Goal: Communication & Community: Participate in discussion

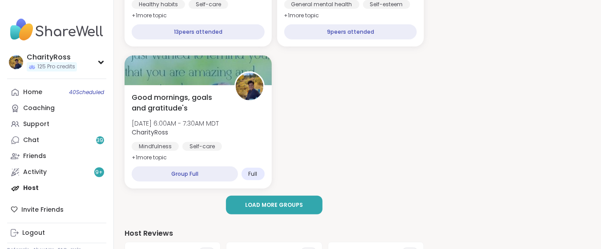
scroll to position [237, 0]
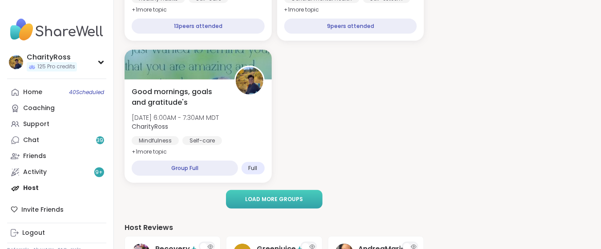
click at [237, 200] on button "Load more groups" at bounding box center [274, 199] width 96 height 19
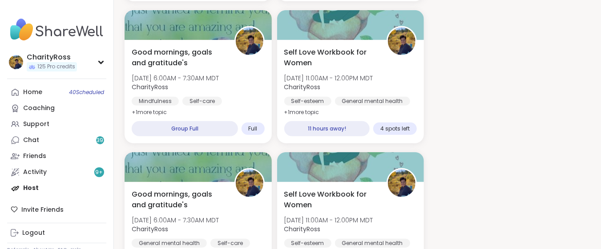
scroll to position [296, 0]
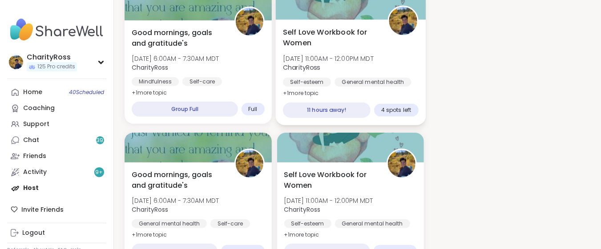
click at [336, 92] on div "Self Love Workbook for Women Wed, Oct 08 | 11:00AM - 12:00PM MDT CharityRoss Se…" at bounding box center [350, 73] width 150 height 106
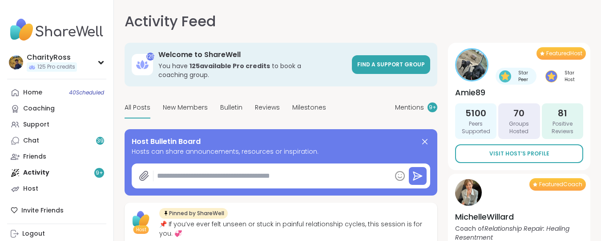
type textarea "*"
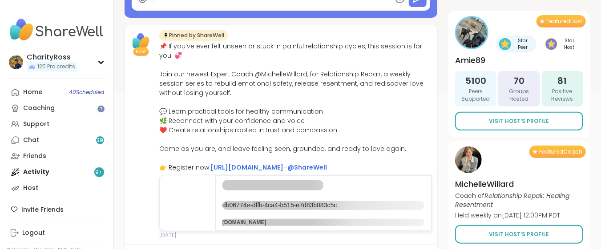
scroll to position [59, 0]
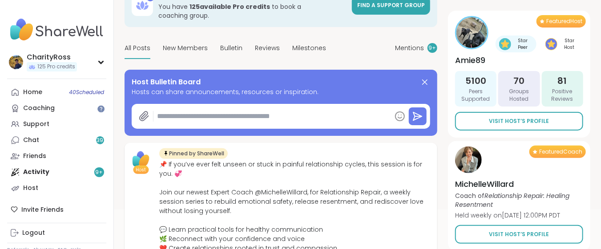
click at [165, 108] on textarea at bounding box center [271, 117] width 237 height 18
paste textarea "**********"
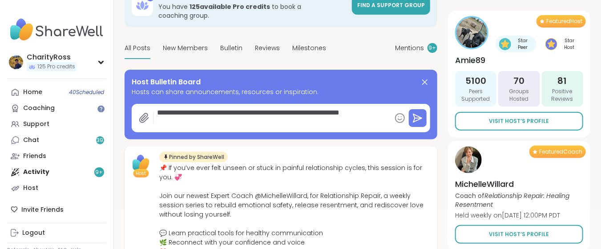
type textarea "**********"
type textarea "*"
type textarea "**********"
click at [420, 114] on icon at bounding box center [418, 118] width 8 height 8
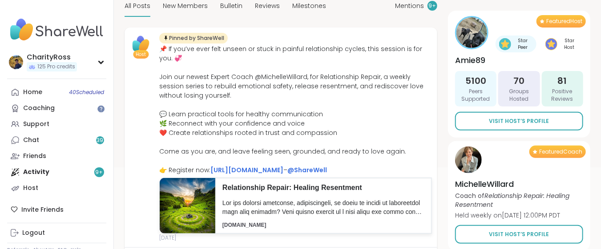
scroll to position [118, 0]
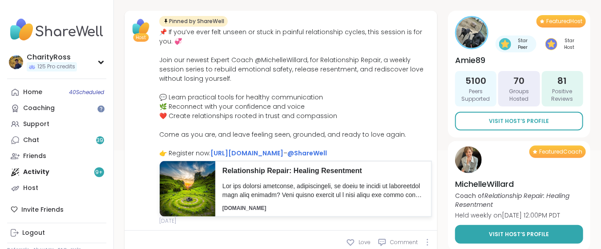
click at [544, 232] on span "Visit Host’s Profile" at bounding box center [519, 235] width 60 height 8
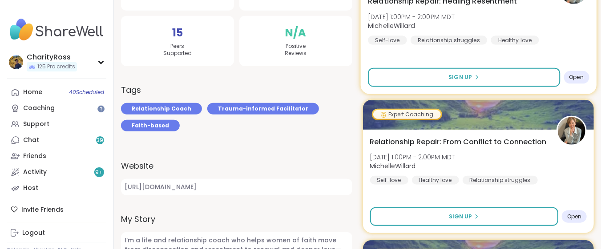
scroll to position [237, 0]
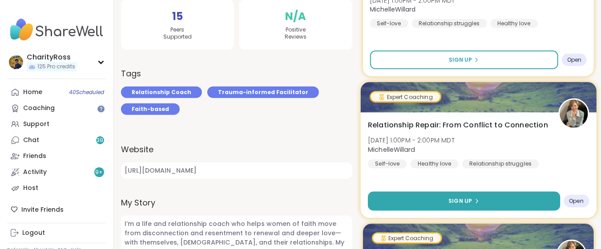
click at [519, 199] on button "Sign Up" at bounding box center [464, 201] width 192 height 19
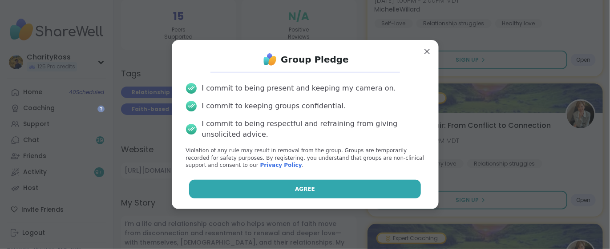
click at [370, 186] on button "Agree" at bounding box center [305, 189] width 232 height 19
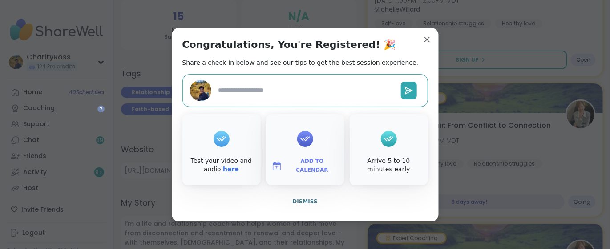
click at [326, 165] on span "Add to Calendar" at bounding box center [311, 165] width 53 height 17
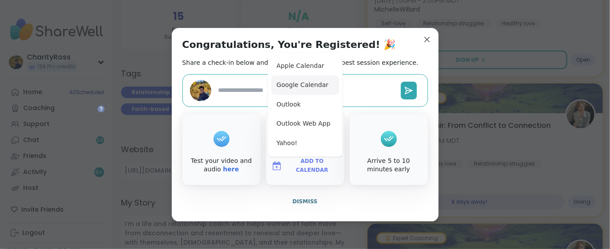
click at [318, 83] on button "Google Calendar" at bounding box center [305, 86] width 68 height 20
click at [300, 202] on span "Dismiss" at bounding box center [304, 202] width 25 height 6
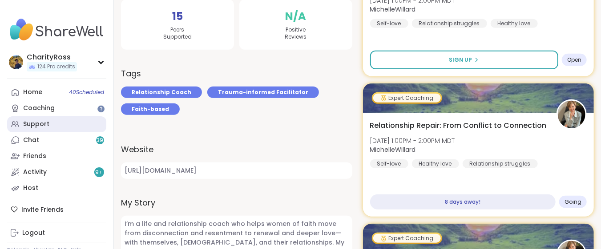
click at [75, 129] on link "Support" at bounding box center [56, 125] width 99 height 16
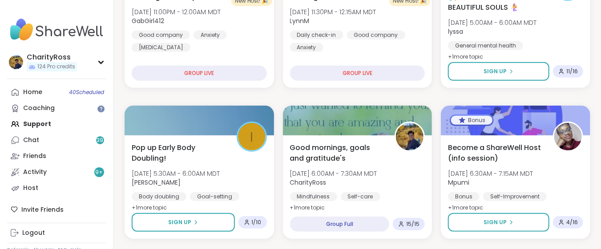
scroll to position [237, 0]
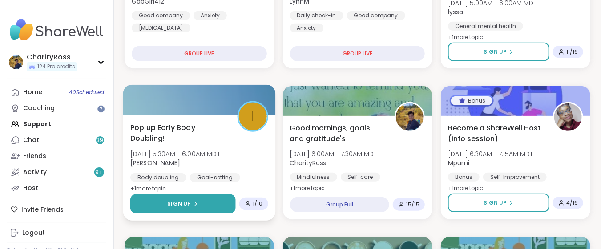
click at [198, 200] on button "Sign Up" at bounding box center [182, 204] width 105 height 19
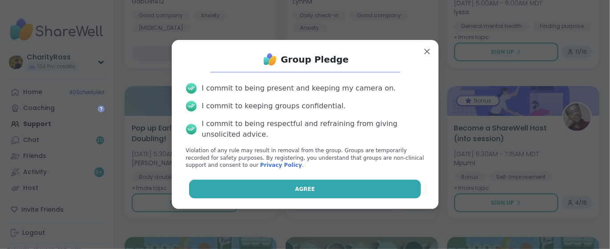
click at [199, 193] on button "Agree" at bounding box center [305, 189] width 232 height 19
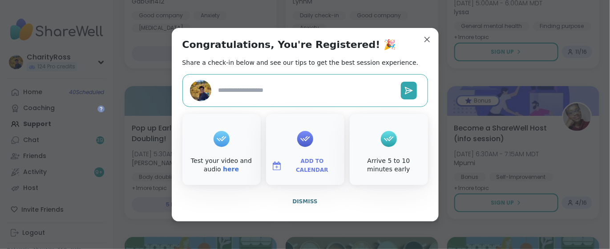
type textarea "*"
click at [292, 163] on span "Add to Calendar" at bounding box center [311, 165] width 53 height 17
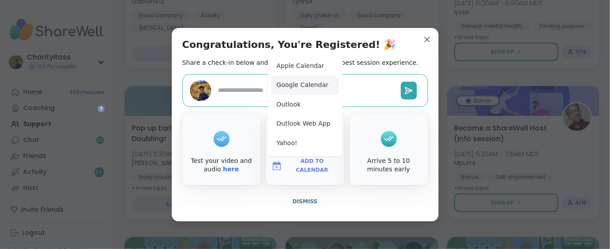
click at [298, 92] on button "Google Calendar" at bounding box center [305, 86] width 68 height 20
click at [307, 203] on span "Dismiss" at bounding box center [304, 202] width 25 height 6
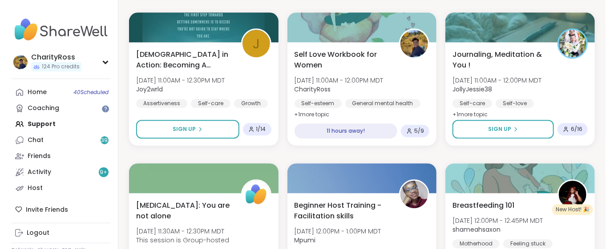
scroll to position [1008, 0]
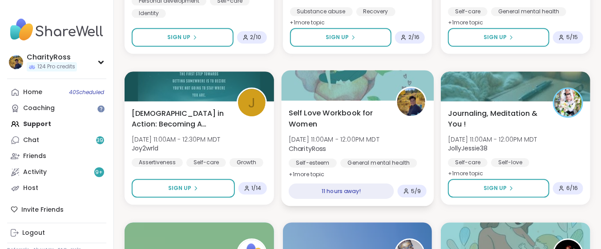
click at [373, 173] on div "Self Love Workbook for Women Wed, Oct 08 | 11:00AM - 12:00PM MDT CharityRoss Se…" at bounding box center [357, 154] width 152 height 106
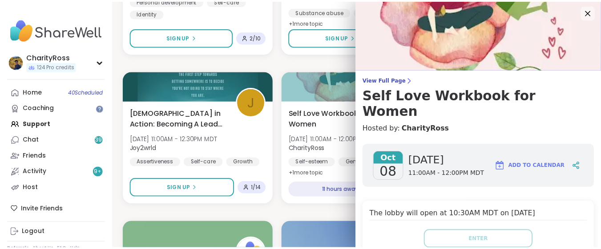
scroll to position [0, 0]
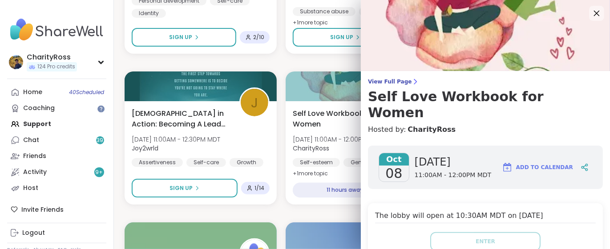
click at [591, 13] on icon at bounding box center [596, 13] width 11 height 11
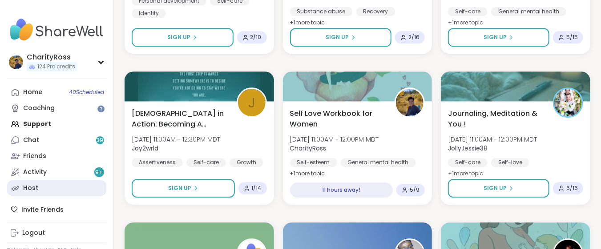
click at [64, 186] on link "Host" at bounding box center [56, 189] width 99 height 16
click at [29, 188] on div "Host" at bounding box center [30, 188] width 15 height 9
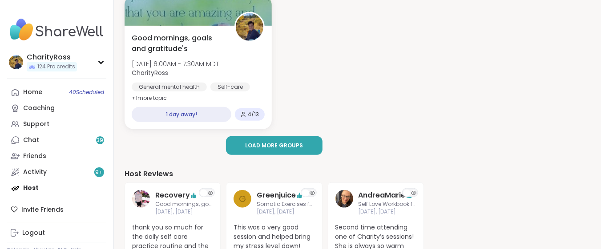
scroll to position [296, 0]
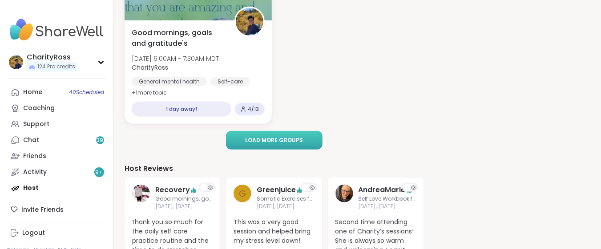
click at [235, 138] on button "Load more groups" at bounding box center [274, 140] width 96 height 19
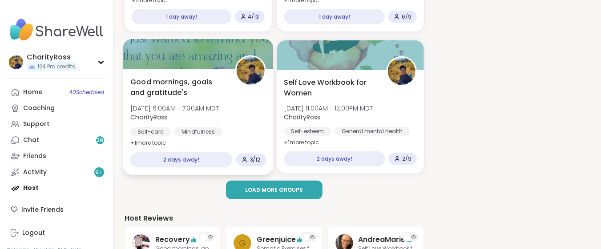
scroll to position [415, 0]
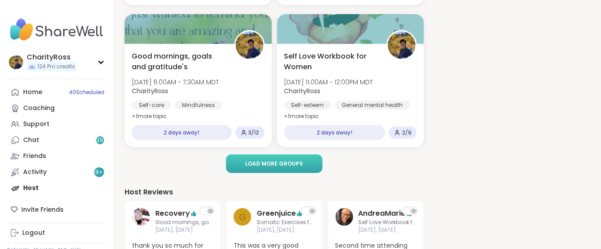
click at [249, 160] on span "Load more groups" at bounding box center [274, 164] width 58 height 8
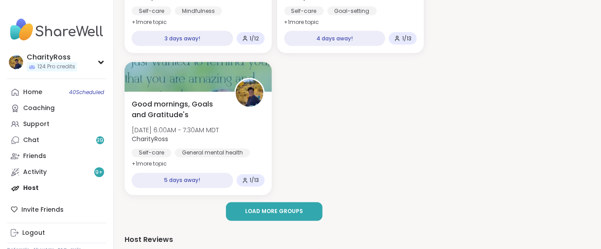
scroll to position [652, 0]
click at [261, 215] on button "Load more groups" at bounding box center [274, 211] width 96 height 19
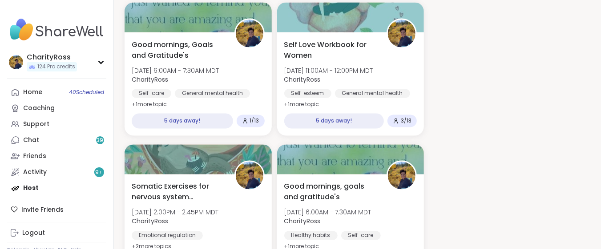
scroll to position [771, 0]
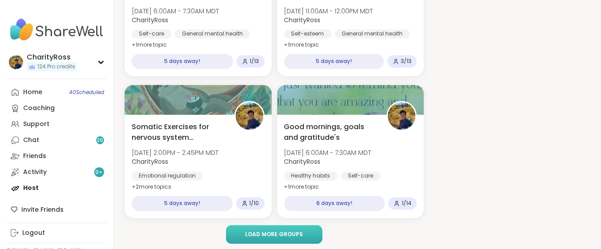
click at [266, 236] on span "Load more groups" at bounding box center [274, 235] width 58 height 8
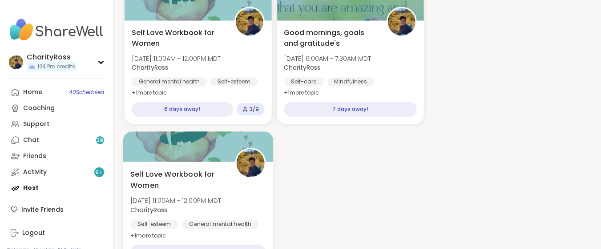
scroll to position [1067, 0]
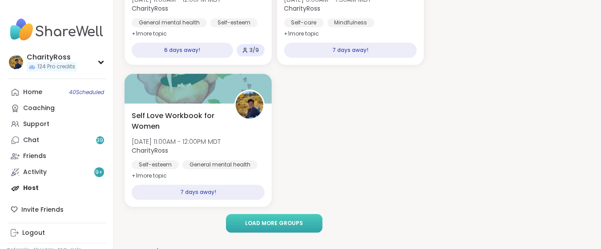
click at [264, 228] on button "Load more groups" at bounding box center [274, 223] width 96 height 19
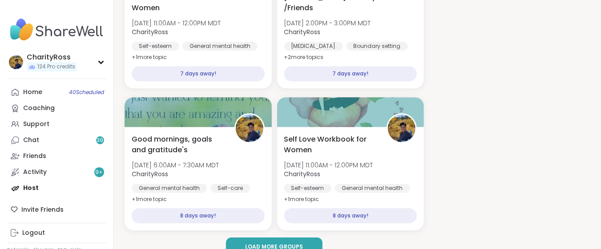
scroll to position [1245, 0]
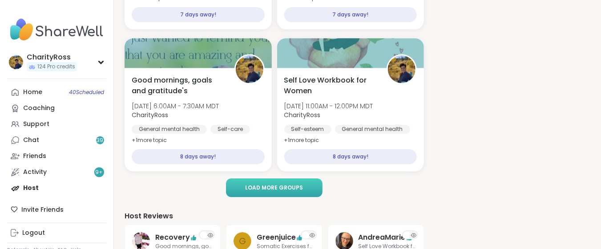
click at [264, 192] on button "Load more groups" at bounding box center [274, 188] width 96 height 19
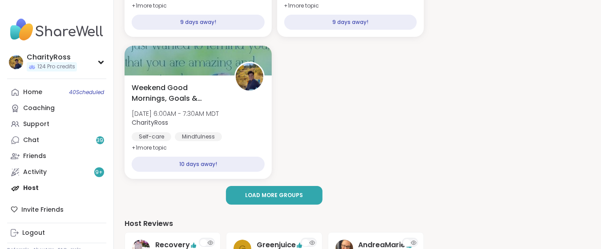
scroll to position [1541, 0]
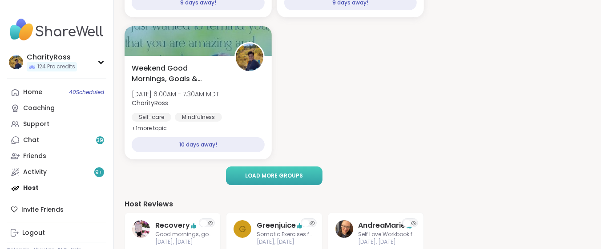
click at [264, 177] on span "Load more groups" at bounding box center [274, 176] width 58 height 8
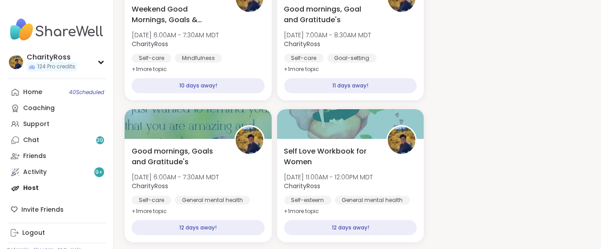
scroll to position [1660, 0]
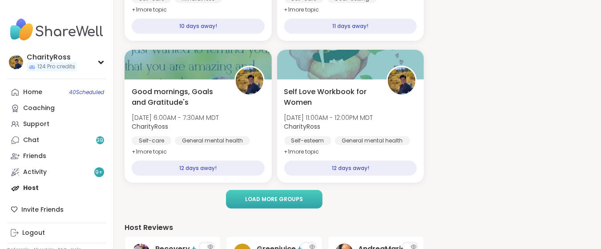
click at [262, 192] on button "Load more groups" at bounding box center [274, 199] width 96 height 19
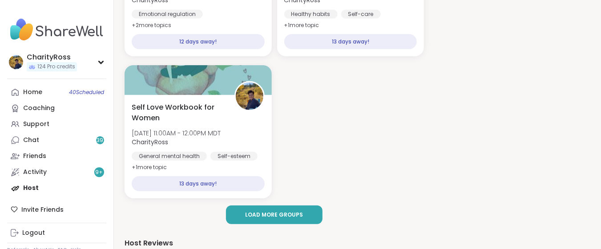
scroll to position [1956, 0]
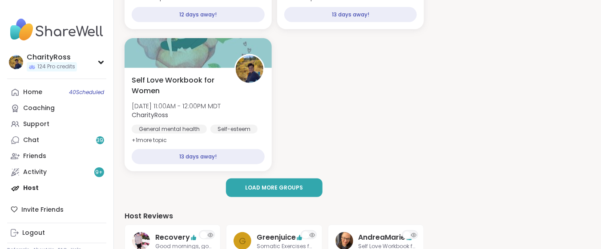
click at [262, 192] on button "Load more groups" at bounding box center [274, 188] width 96 height 19
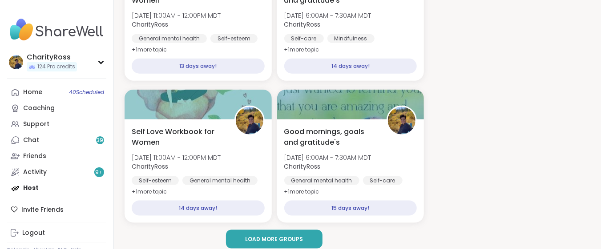
scroll to position [2075, 0]
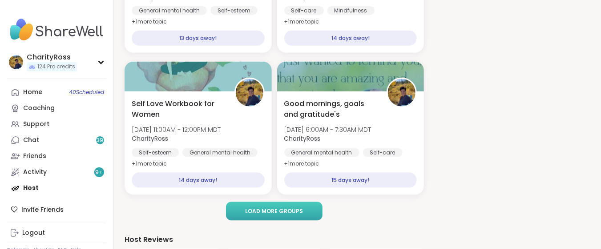
click at [266, 213] on span "Load more groups" at bounding box center [274, 212] width 58 height 8
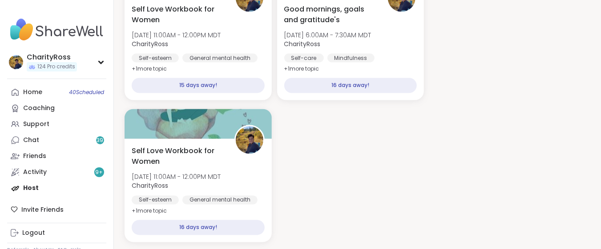
scroll to position [2372, 0]
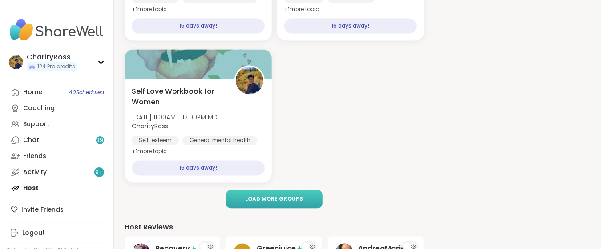
click at [268, 204] on button "Load more groups" at bounding box center [274, 199] width 96 height 19
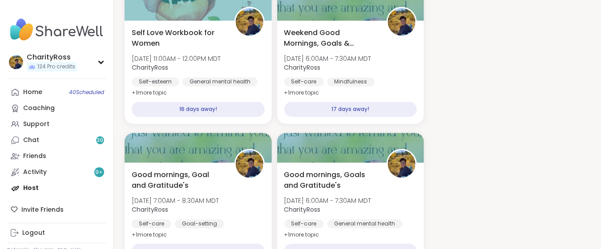
scroll to position [2490, 0]
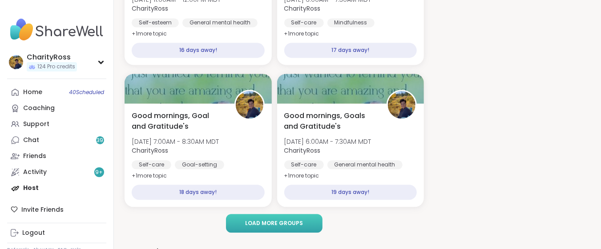
click at [265, 222] on span "Load more groups" at bounding box center [274, 224] width 58 height 8
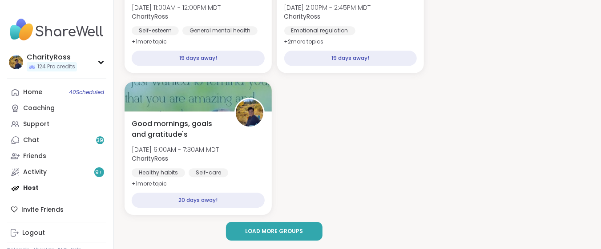
scroll to position [2786, 0]
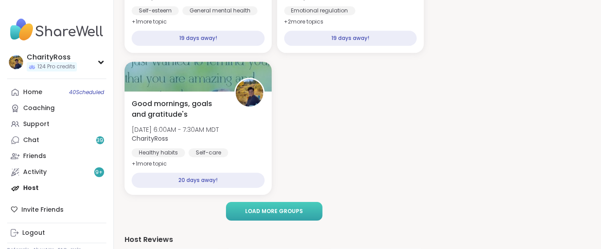
click at [264, 211] on span "Load more groups" at bounding box center [274, 212] width 58 height 8
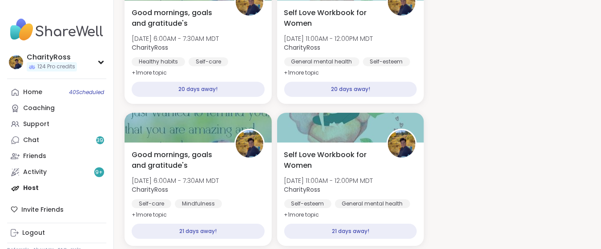
scroll to position [2905, 0]
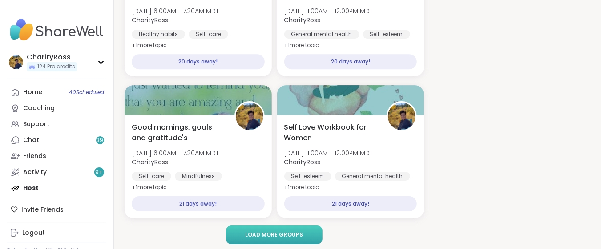
click at [267, 232] on span "Load more groups" at bounding box center [274, 235] width 58 height 8
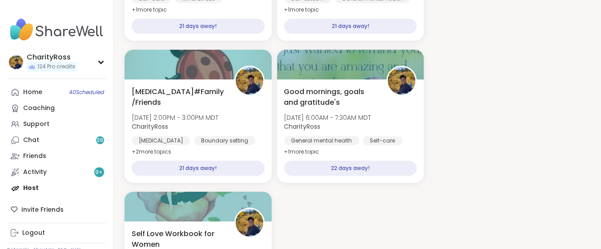
scroll to position [3201, 0]
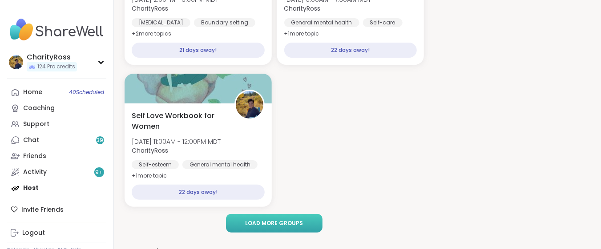
click at [266, 227] on button "Load more groups" at bounding box center [274, 223] width 96 height 19
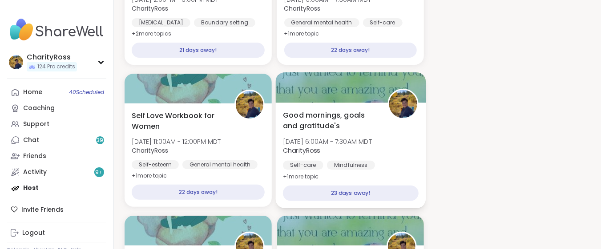
click at [307, 169] on div "Self-care Mindfulness Goal-setting" at bounding box center [350, 172] width 135 height 22
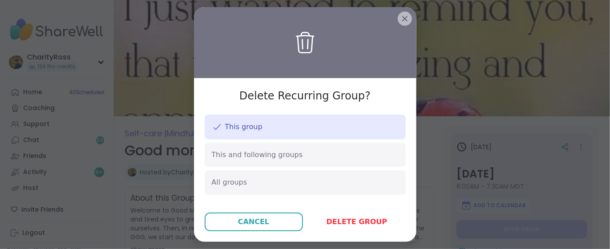
click at [369, 220] on span "Delete group" at bounding box center [356, 222] width 61 height 11
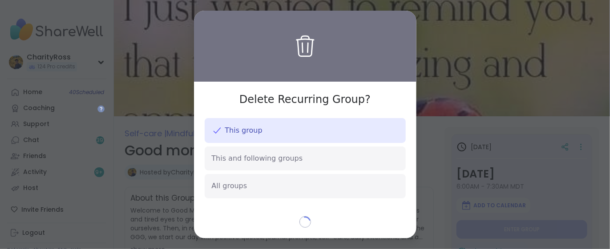
type textarea "*"
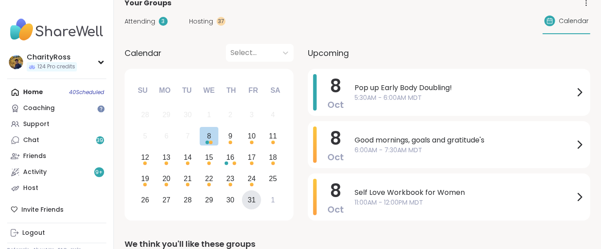
click at [254, 201] on div "31" at bounding box center [252, 200] width 8 height 12
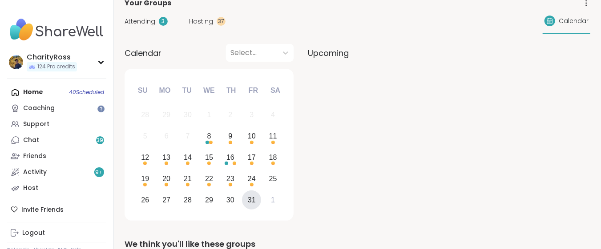
click at [254, 201] on div "31" at bounding box center [252, 200] width 8 height 12
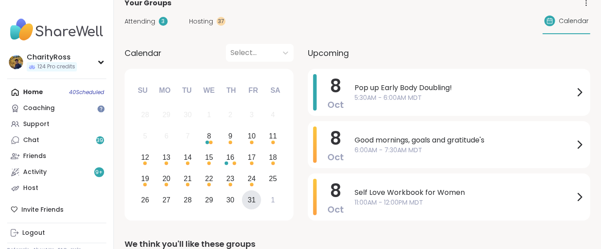
click at [254, 201] on div "31" at bounding box center [252, 200] width 8 height 12
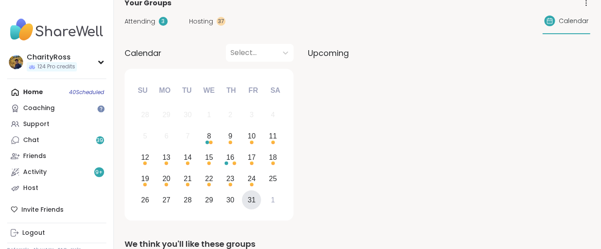
click at [254, 201] on div "31" at bounding box center [252, 200] width 8 height 12
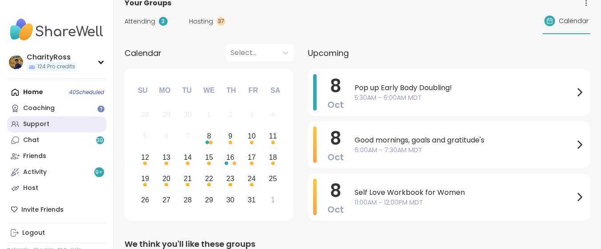
click at [68, 121] on link "Support" at bounding box center [56, 125] width 99 height 16
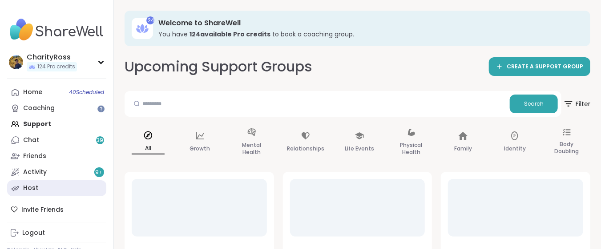
click at [44, 191] on link "Host" at bounding box center [56, 189] width 99 height 16
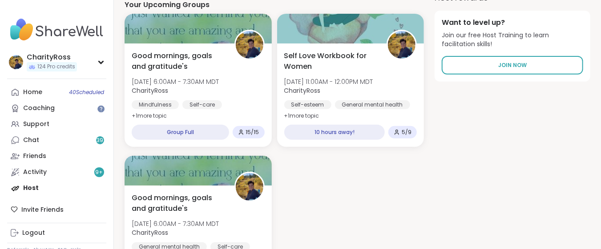
scroll to position [118, 0]
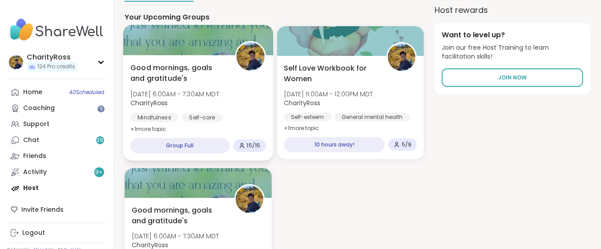
click at [256, 98] on div "Good mornings, goals and gratitude's Wed, Oct 08 | 6:00AM - 7:30AM MDT CharityR…" at bounding box center [197, 98] width 135 height 72
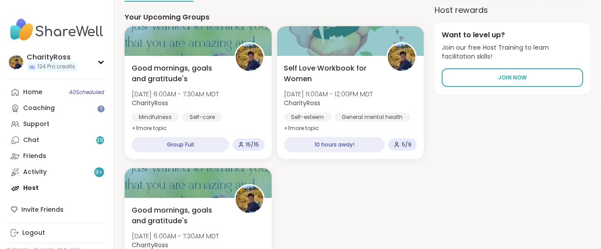
click at [38, 189] on div "Home 40 Scheduled Coaching Support Chat 39 Friends Activity 9 + Host" at bounding box center [56, 140] width 99 height 112
click at [34, 189] on div "Home 40 Scheduled Coaching Support Chat 39 Friends Activity 9 + Host" at bounding box center [56, 140] width 99 height 112
click at [36, 187] on div "Home 40 Scheduled Coaching Support Chat 39 Friends Activity 9 + Host" at bounding box center [56, 140] width 99 height 112
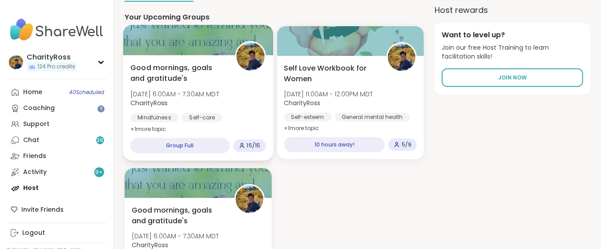
click at [226, 126] on div "Good mornings, goals and gratitude's Wed, Oct 08 | 6:00AM - 7:30AM MDT CharityR…" at bounding box center [198, 108] width 150 height 106
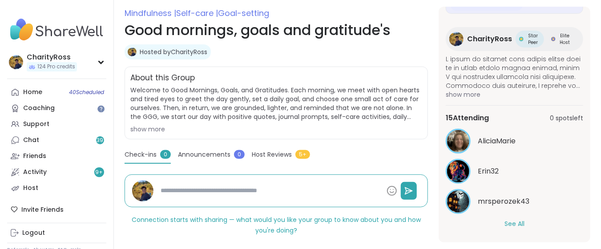
scroll to position [138, 0]
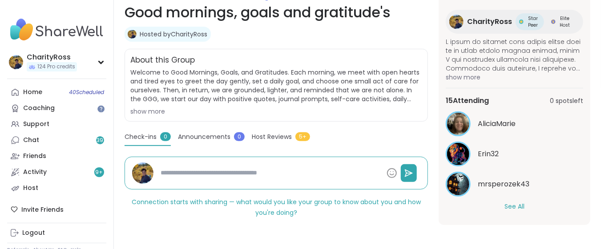
click at [508, 205] on button "See All" at bounding box center [514, 206] width 20 height 9
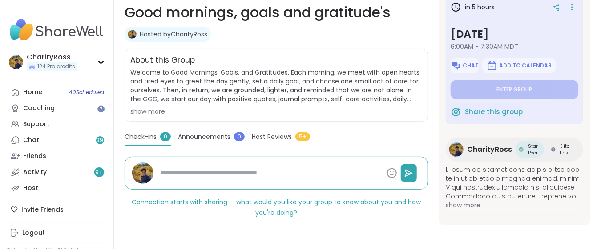
scroll to position [0, 0]
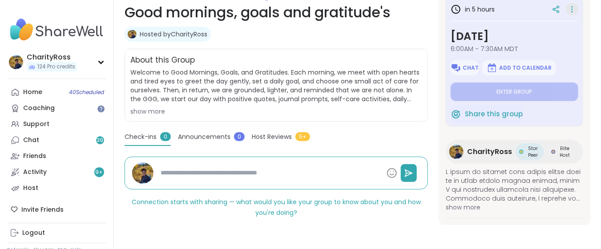
click at [567, 9] on icon at bounding box center [571, 9] width 9 height 12
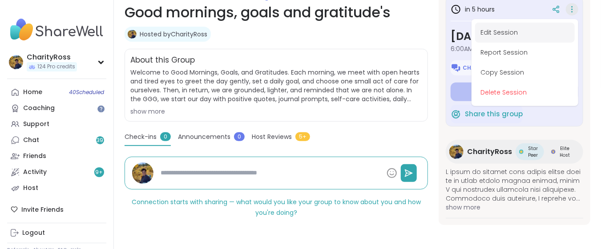
click at [552, 28] on button "Edit Session" at bounding box center [525, 33] width 100 height 20
type textarea "*"
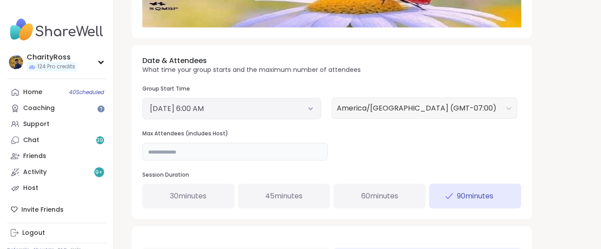
drag, startPoint x: 159, startPoint y: 149, endPoint x: 148, endPoint y: 151, distance: 11.3
click at [148, 151] on input "**" at bounding box center [234, 152] width 185 height 18
type input "**"
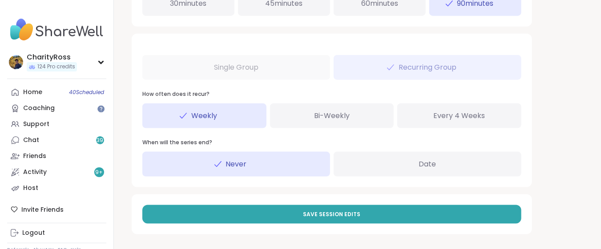
scroll to position [490, 0]
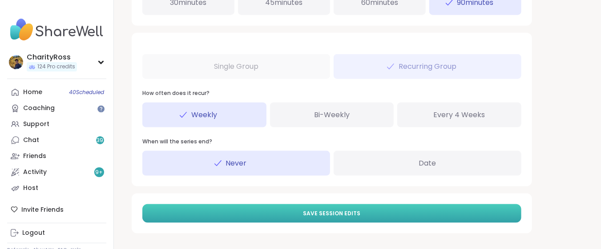
click at [206, 216] on button "Save Session Edits" at bounding box center [331, 214] width 379 height 19
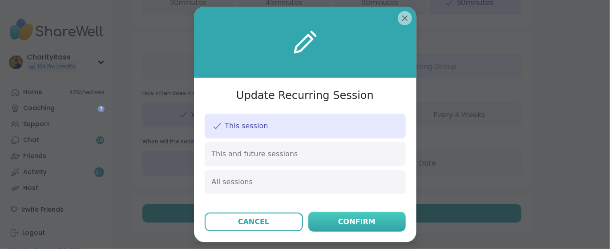
click at [358, 226] on div "Confirm" at bounding box center [356, 222] width 37 height 11
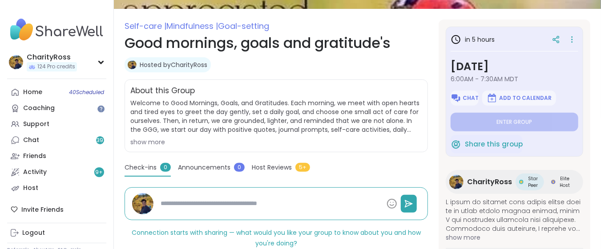
scroll to position [118, 0]
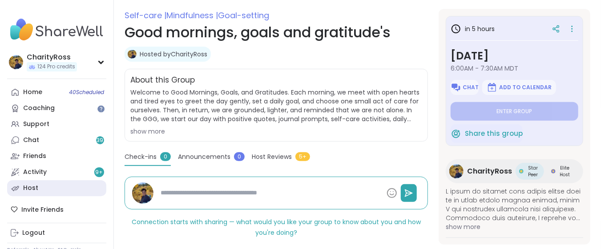
click at [51, 194] on link "Host" at bounding box center [56, 189] width 99 height 16
type textarea "*"
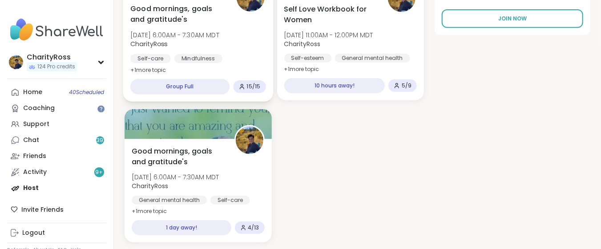
scroll to position [237, 0]
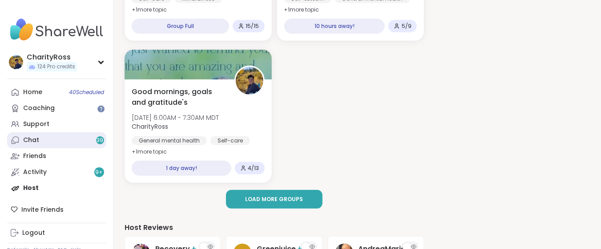
click at [83, 136] on link "Chat 39" at bounding box center [56, 141] width 99 height 16
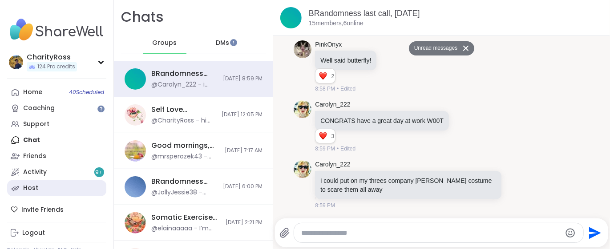
click at [31, 193] on div "Host" at bounding box center [30, 188] width 15 height 9
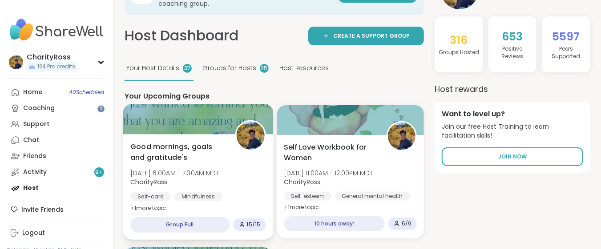
scroll to position [59, 0]
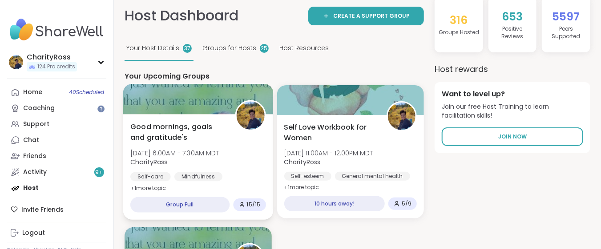
click at [151, 169] on div "Good mornings, goals and gratitude's Wed, Oct 08 | 6:00AM - 7:30AM MDT CharityR…" at bounding box center [197, 157] width 135 height 72
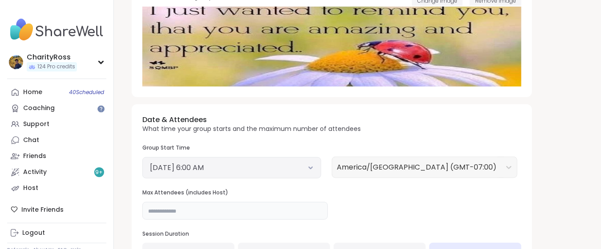
drag, startPoint x: 158, startPoint y: 213, endPoint x: 151, endPoint y: 213, distance: 7.1
click at [151, 213] on input "**" at bounding box center [234, 211] width 185 height 18
type input "**"
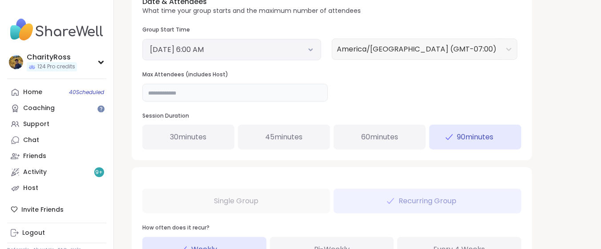
scroll to position [474, 0]
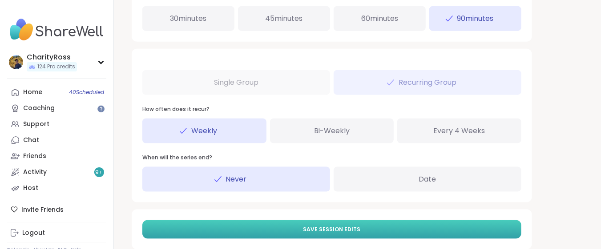
click at [172, 231] on button "Save Session Edits" at bounding box center [331, 230] width 379 height 19
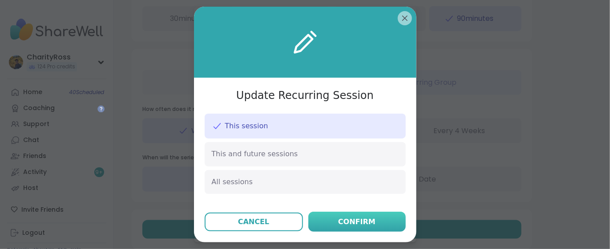
click at [325, 216] on button "Confirm" at bounding box center [356, 222] width 97 height 20
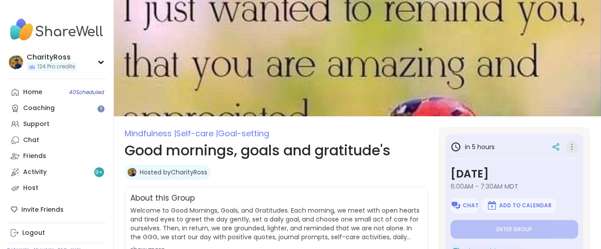
click at [567, 146] on icon at bounding box center [571, 147] width 9 height 12
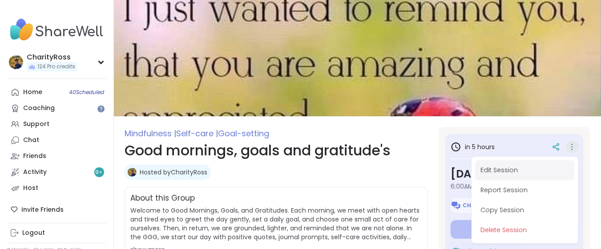
click at [558, 169] on button "Edit Session" at bounding box center [525, 171] width 100 height 20
type textarea "*"
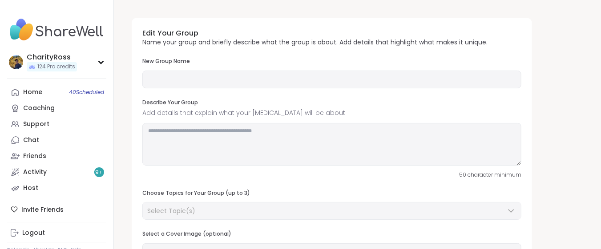
type input "**********"
type textarea "**********"
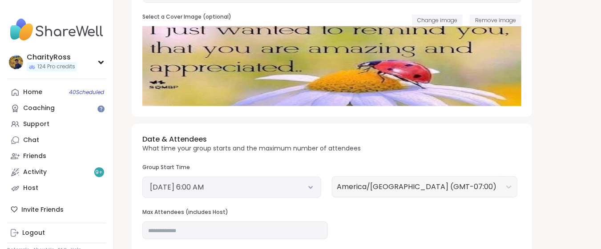
scroll to position [237, 0]
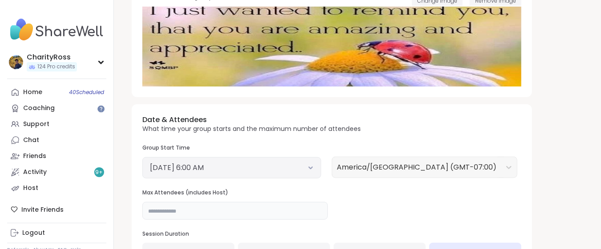
drag, startPoint x: 156, startPoint y: 207, endPoint x: 149, endPoint y: 209, distance: 7.0
click at [149, 209] on input "**" at bounding box center [234, 211] width 185 height 18
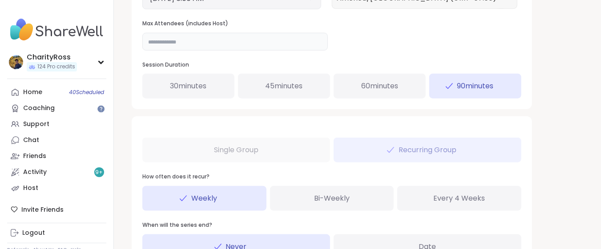
scroll to position [296, 0]
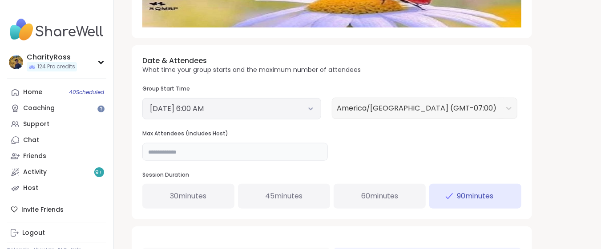
drag, startPoint x: 156, startPoint y: 148, endPoint x: 151, endPoint y: 149, distance: 5.6
click at [151, 149] on input "**" at bounding box center [234, 152] width 185 height 18
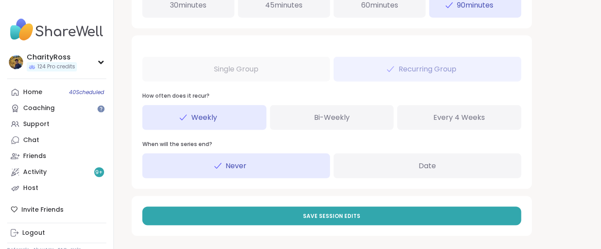
scroll to position [490, 0]
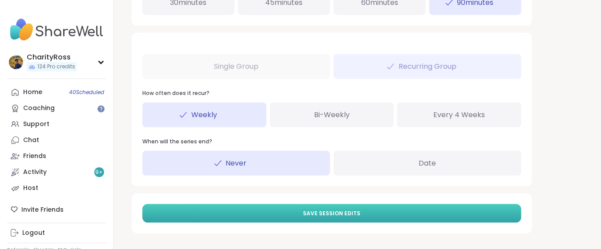
type input "**"
click at [257, 215] on button "Save Session Edits" at bounding box center [331, 214] width 379 height 19
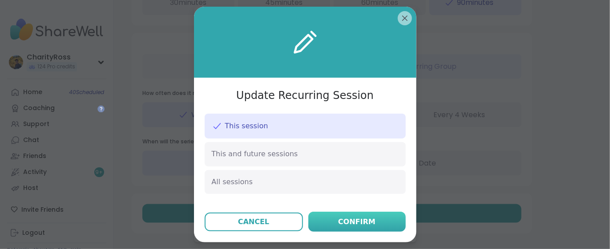
click at [329, 225] on button "Confirm" at bounding box center [356, 222] width 97 height 20
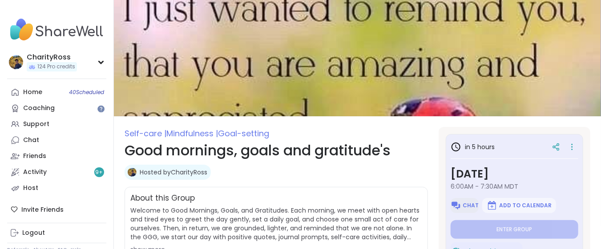
click at [466, 209] on span "Chat" at bounding box center [471, 205] width 16 height 7
type textarea "*"
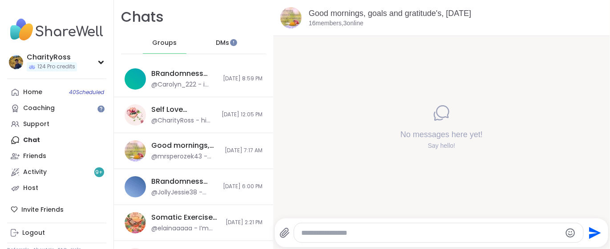
click at [317, 233] on textarea "Type your message" at bounding box center [431, 233] width 260 height 9
type textarea "*****"
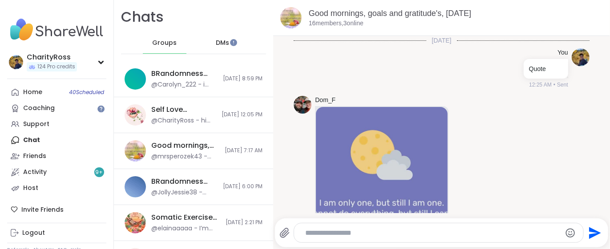
scroll to position [119, 0]
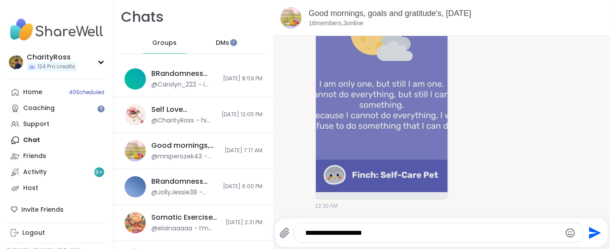
click at [370, 234] on textarea "**********" at bounding box center [431, 233] width 252 height 9
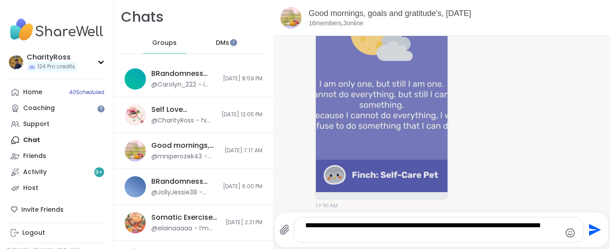
type textarea "**********"
click at [589, 233] on icon "Send" at bounding box center [595, 231] width 12 height 12
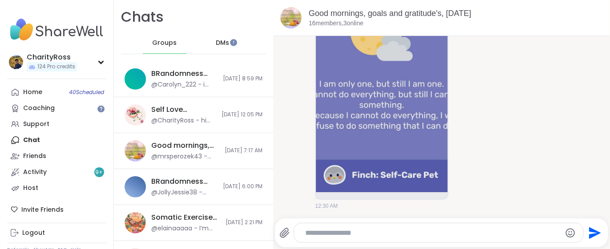
scroll to position [175, 0]
